Goal: Transaction & Acquisition: Purchase product/service

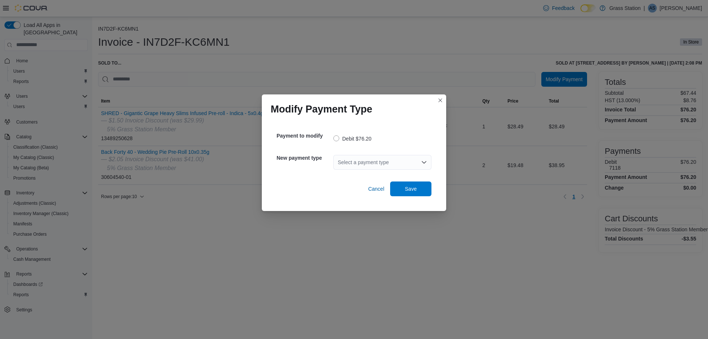
click at [356, 164] on div "Select a payment type" at bounding box center [382, 162] width 98 height 15
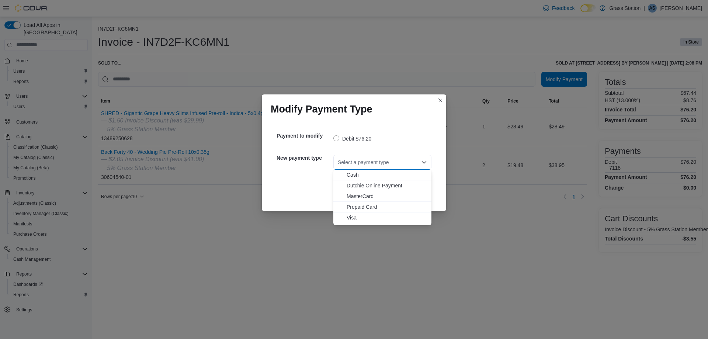
click at [366, 217] on span "Visa" at bounding box center [386, 217] width 80 height 7
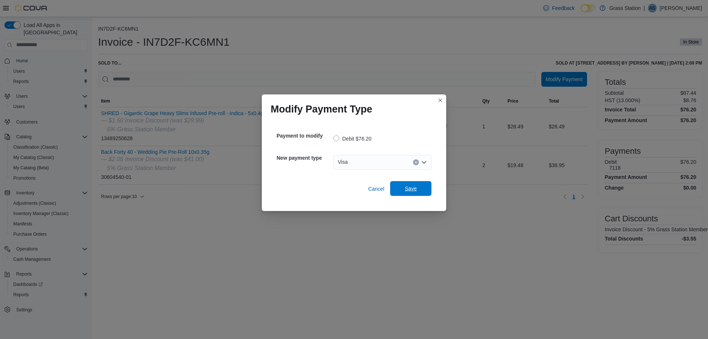
click at [407, 191] on span "Save" at bounding box center [411, 188] width 12 height 7
